Goal: Information Seeking & Learning: Learn about a topic

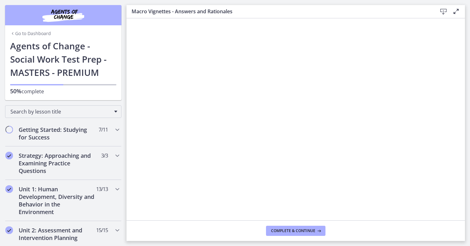
scroll to position [538, 0]
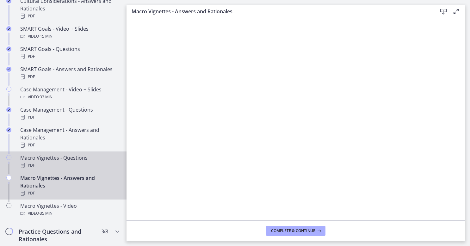
click at [75, 165] on div "Macro Vignettes - Questions PDF" at bounding box center [69, 161] width 99 height 15
click at [85, 185] on div "Macro Vignettes - Answers and Rationales PDF" at bounding box center [69, 185] width 99 height 23
click at [65, 168] on div "PDF" at bounding box center [69, 166] width 99 height 8
click at [74, 181] on div "Macro Vignettes - Answers and Rationales PDF" at bounding box center [69, 185] width 99 height 23
click at [57, 160] on div "Macro Vignettes - Questions PDF" at bounding box center [69, 161] width 99 height 15
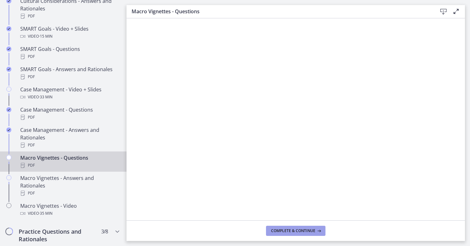
click at [299, 230] on span "Complete & continue" at bounding box center [293, 230] width 44 height 5
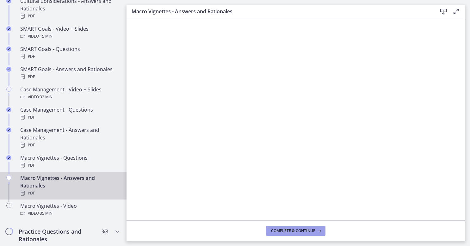
click at [281, 230] on span "Complete & continue" at bounding box center [293, 230] width 44 height 5
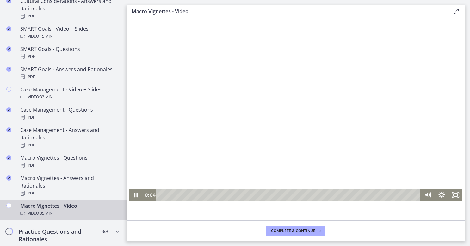
click at [227, 159] on div at bounding box center [296, 118] width 334 height 165
